Goal: Find specific page/section: Find specific page/section

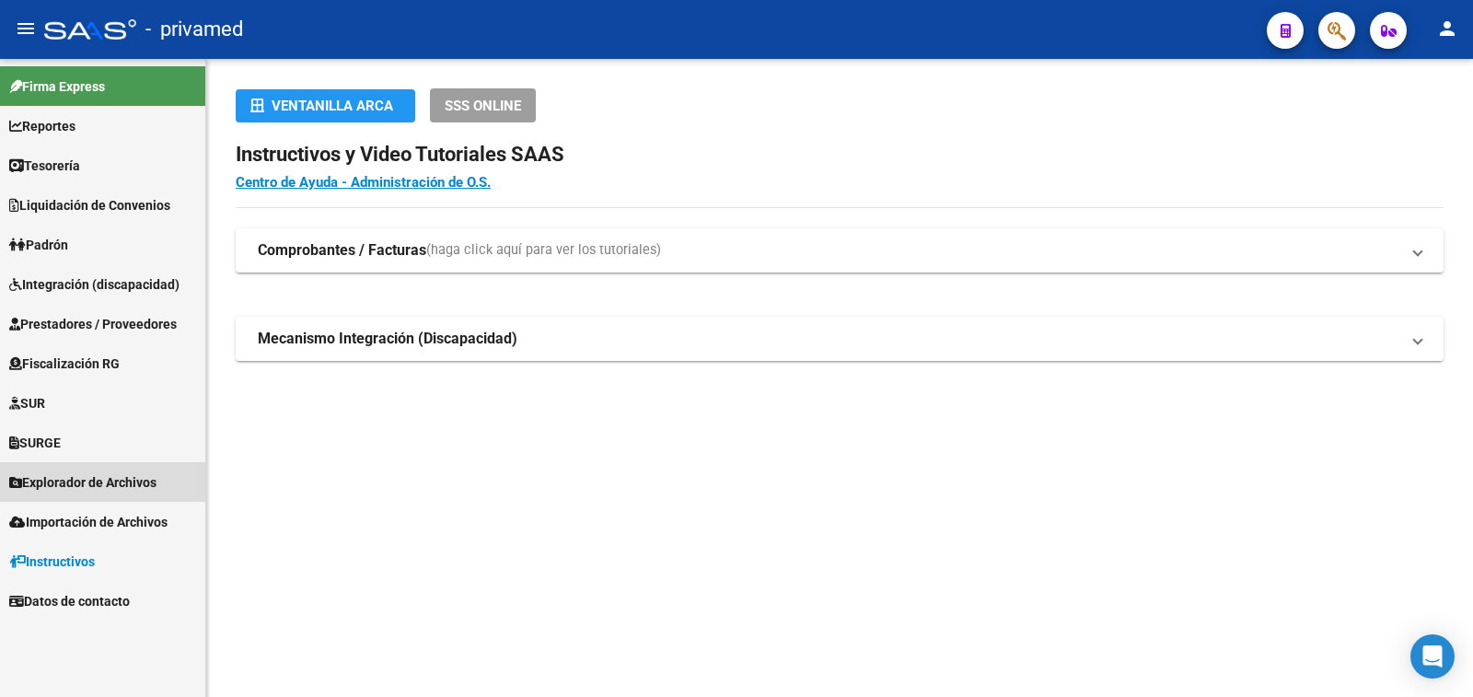
click at [121, 480] on span "Explorador de Archivos" at bounding box center [82, 482] width 147 height 20
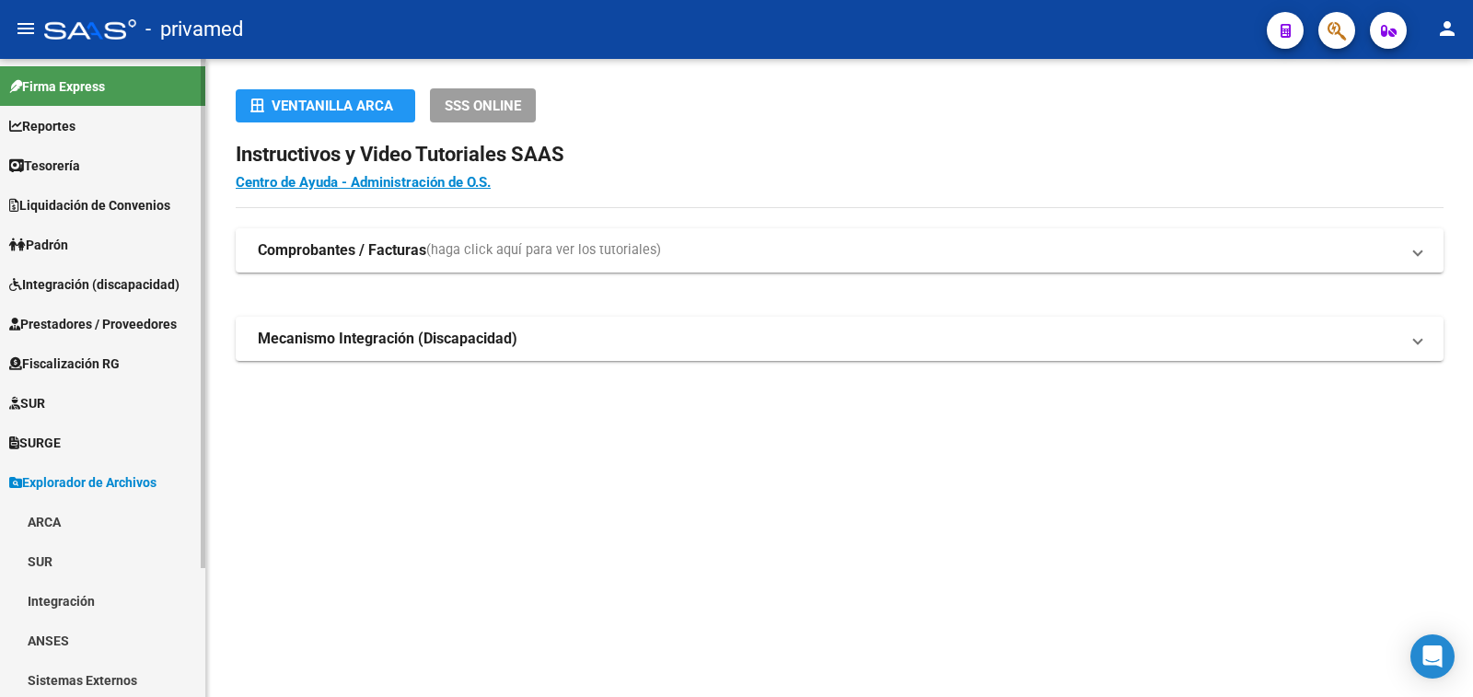
click at [52, 516] on link "ARCA" at bounding box center [102, 522] width 205 height 40
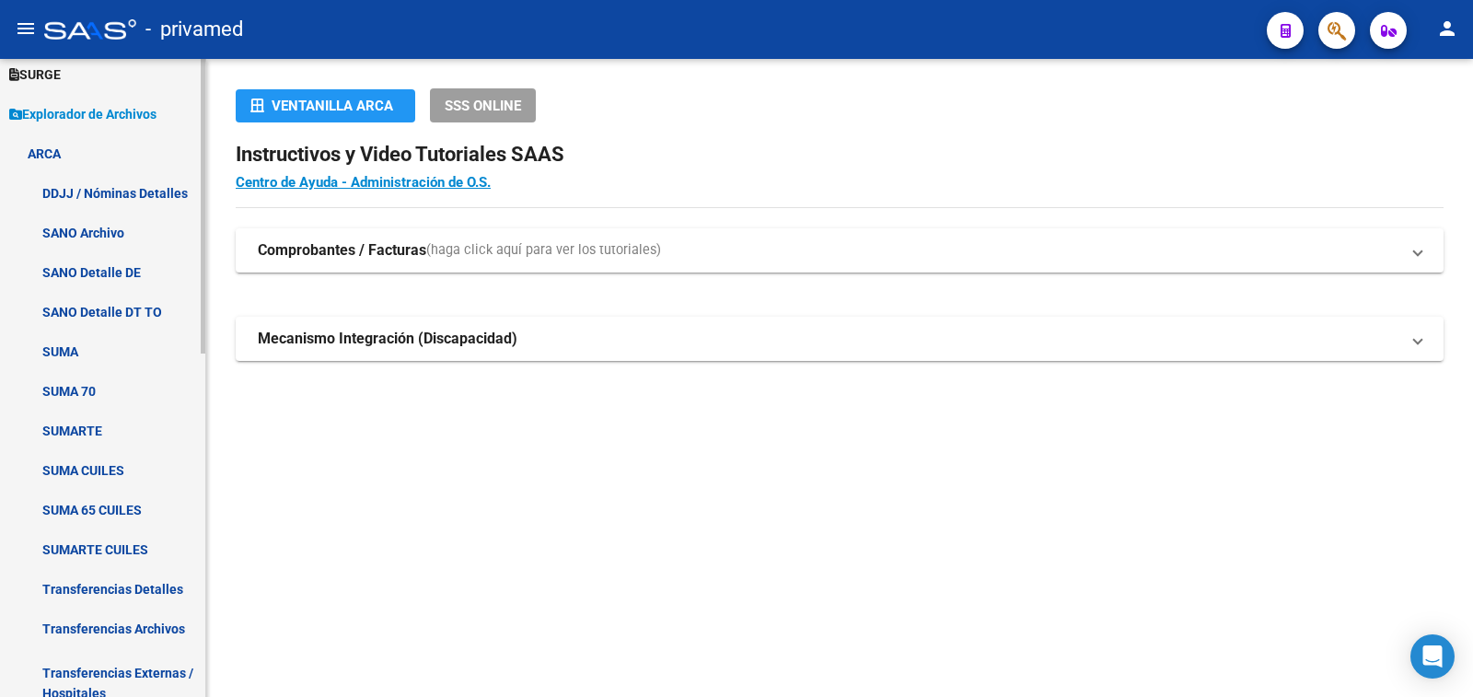
scroll to position [552, 0]
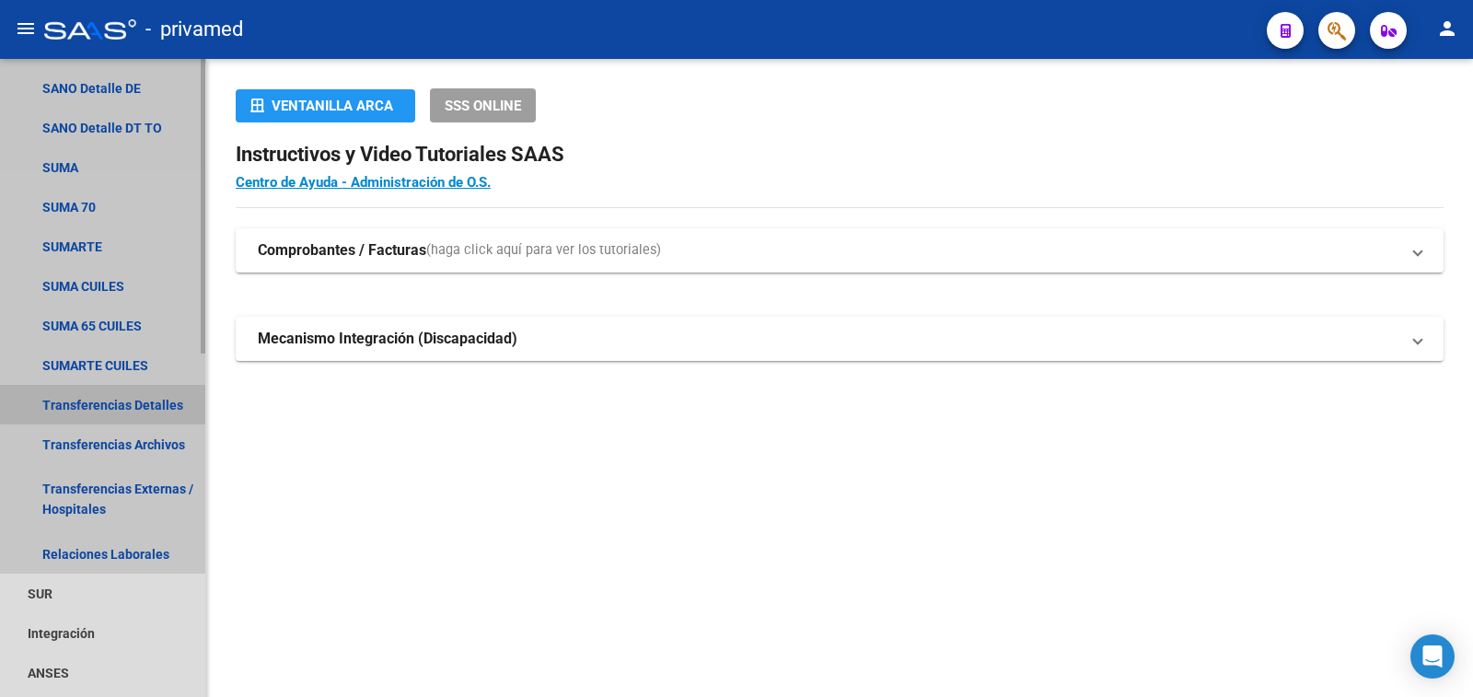
click at [110, 404] on link "Transferencias Detalles" at bounding box center [102, 405] width 205 height 40
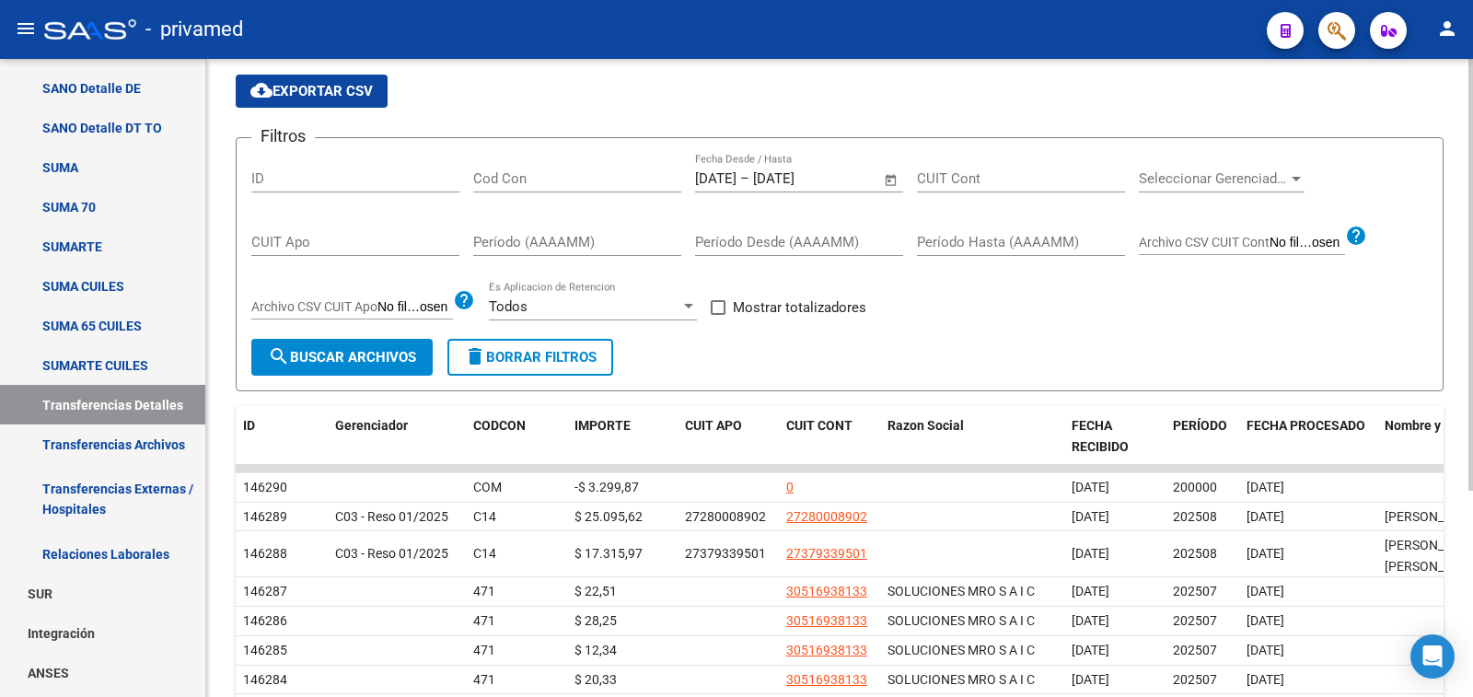
scroll to position [184, 0]
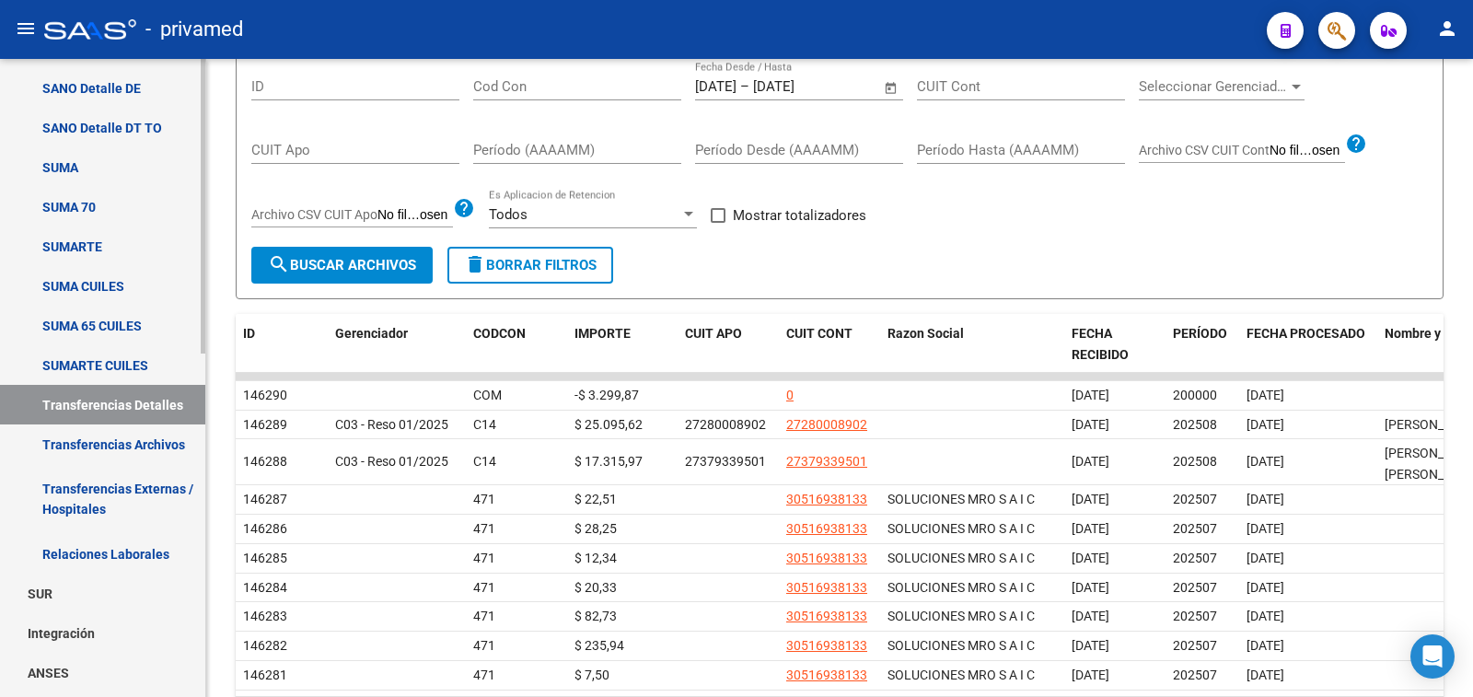
click at [89, 444] on link "Transferencias Archivos" at bounding box center [102, 444] width 205 height 40
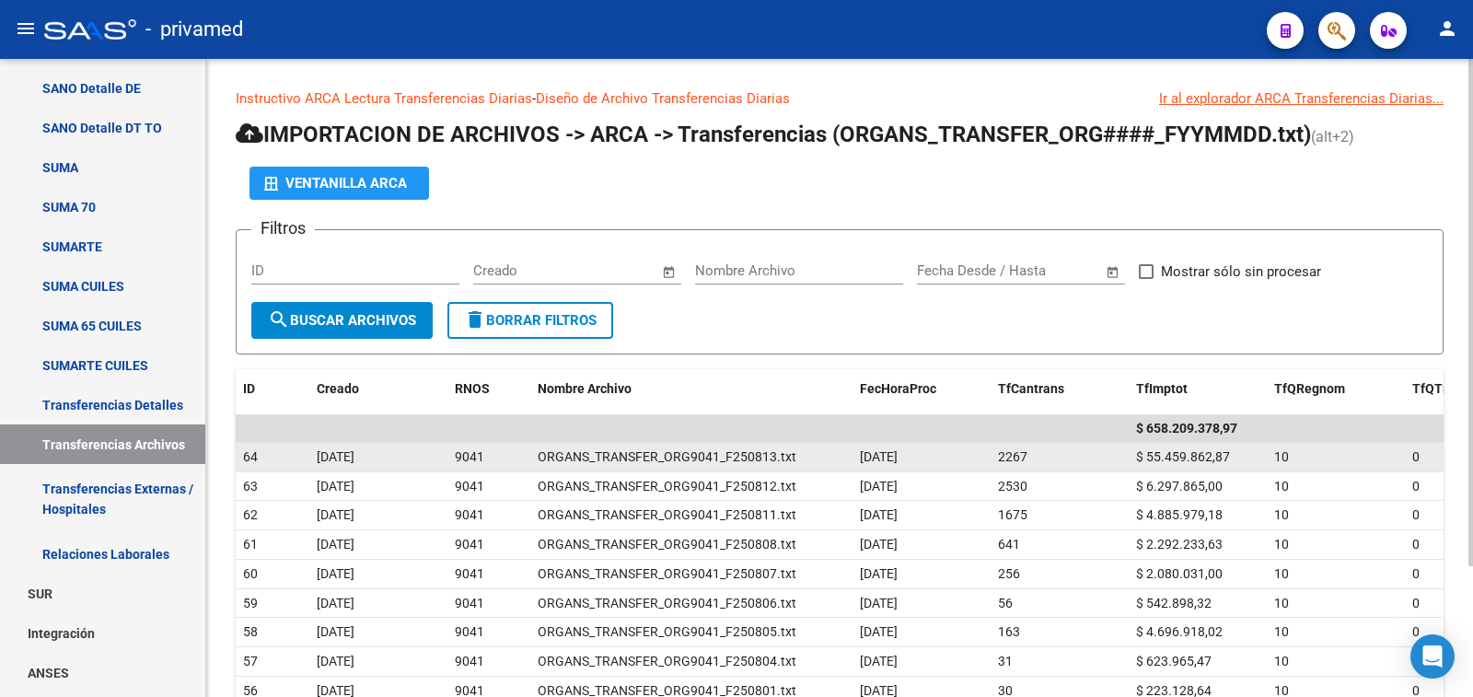
click at [936, 457] on div "[DATE]" at bounding box center [921, 456] width 123 height 21
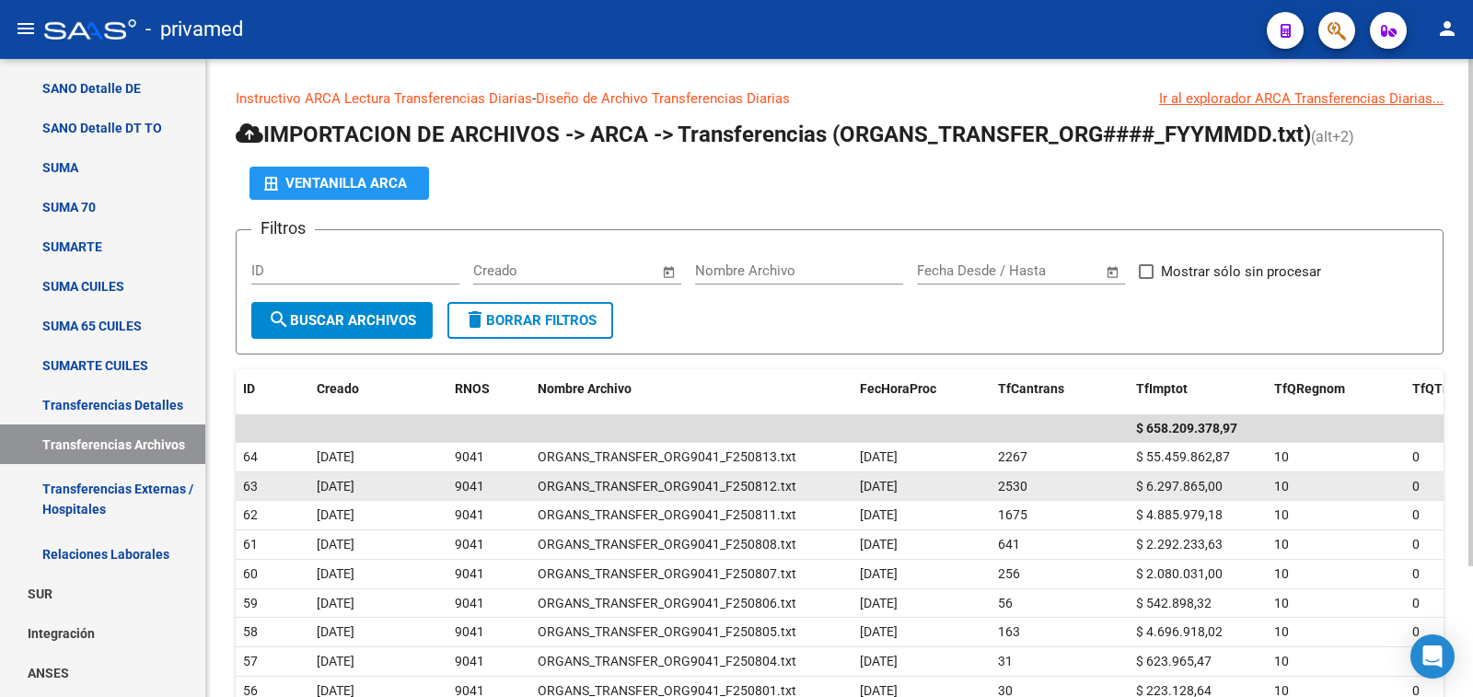
click at [1201, 476] on div "$ 6.297.865,00" at bounding box center [1197, 486] width 123 height 21
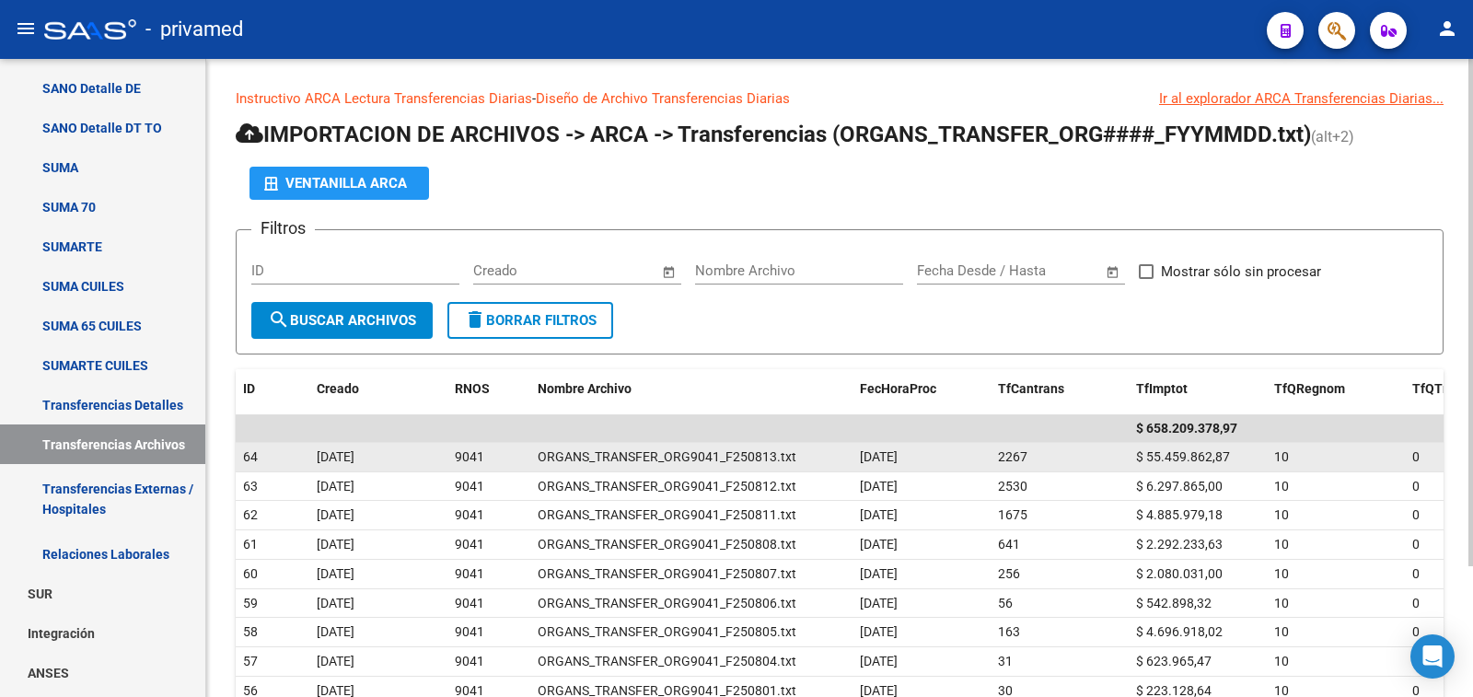
click at [1201, 460] on span "$ 55.459.862,87" at bounding box center [1183, 456] width 94 height 15
click at [1236, 457] on div "$ 55.459.862,87" at bounding box center [1197, 456] width 123 height 21
click at [1249, 457] on div "$ 55.459.862,87" at bounding box center [1197, 456] width 123 height 21
click at [1161, 457] on span "$ 55.459.862,87" at bounding box center [1183, 456] width 94 height 15
click at [1293, 459] on div "10" at bounding box center [1335, 456] width 123 height 21
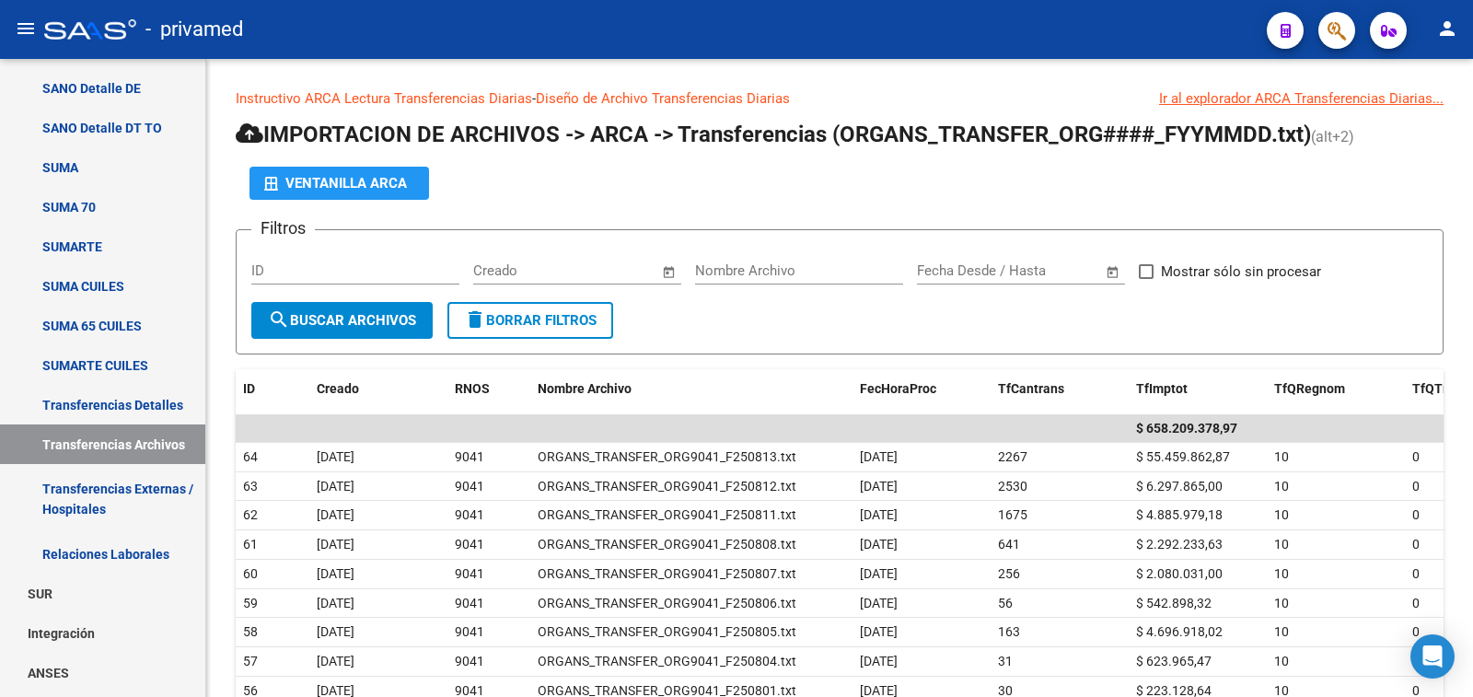
click at [1451, 27] on mat-icon "person" at bounding box center [1447, 28] width 22 height 22
click at [1416, 118] on button "exit_to_app Salir" at bounding box center [1409, 121] width 112 height 44
